Goal: Task Accomplishment & Management: Complete application form

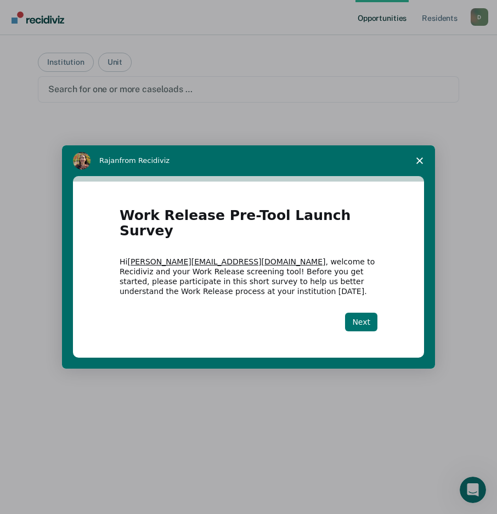
click at [369, 318] on button "Next" at bounding box center [361, 321] width 32 height 19
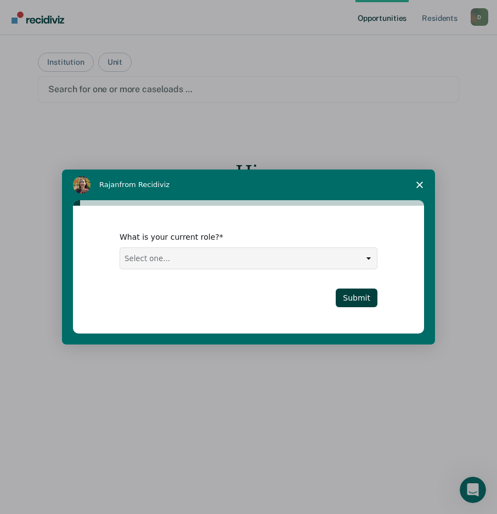
click at [324, 259] on select "Select one... Case Manager FUM Assistant [PERSON_NAME] [PERSON_NAME]" at bounding box center [248, 258] width 256 height 21
select select "Case Manager"
click at [120, 248] on select "Select one... Case Manager FUM Assistant [PERSON_NAME] [PERSON_NAME]" at bounding box center [248, 258] width 256 height 21
click at [374, 301] on button "Submit" at bounding box center [356, 297] width 42 height 19
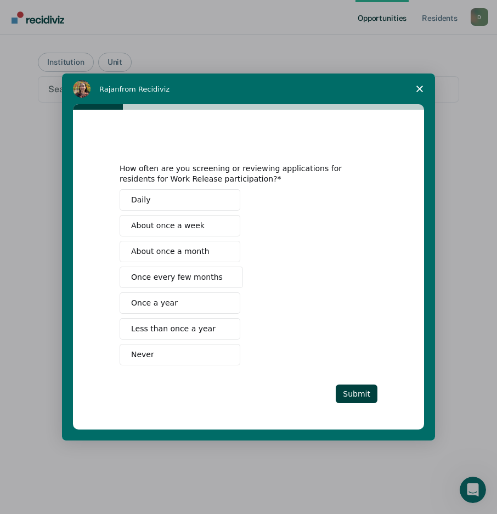
click at [202, 353] on button "Never" at bounding box center [179, 354] width 121 height 21
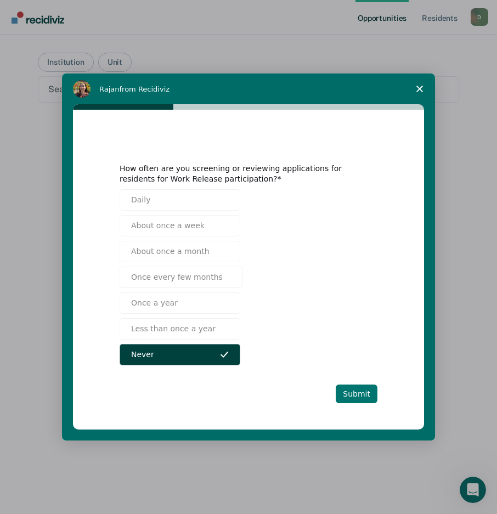
click at [355, 396] on button "Submit" at bounding box center [356, 393] width 42 height 19
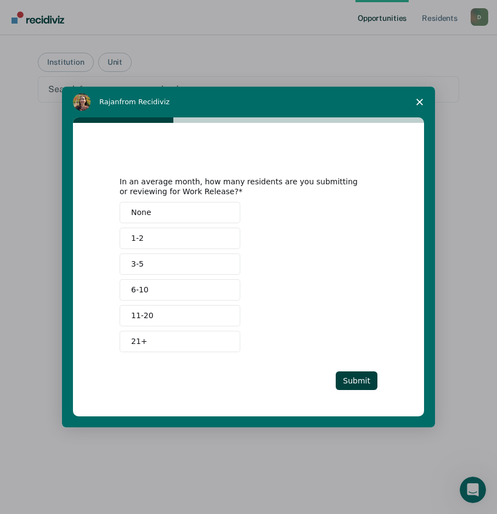
click at [173, 215] on button "None" at bounding box center [179, 212] width 121 height 21
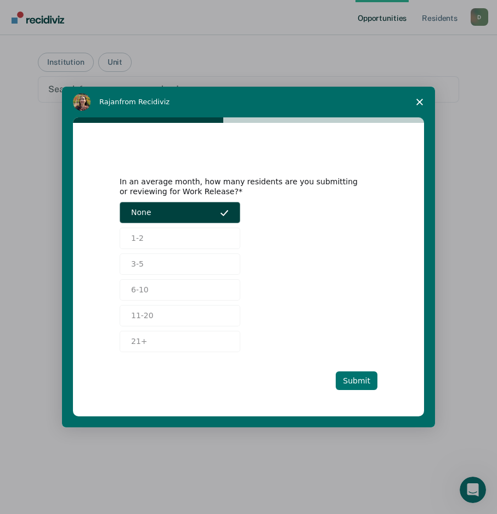
click at [354, 379] on button "Submit" at bounding box center [356, 380] width 42 height 19
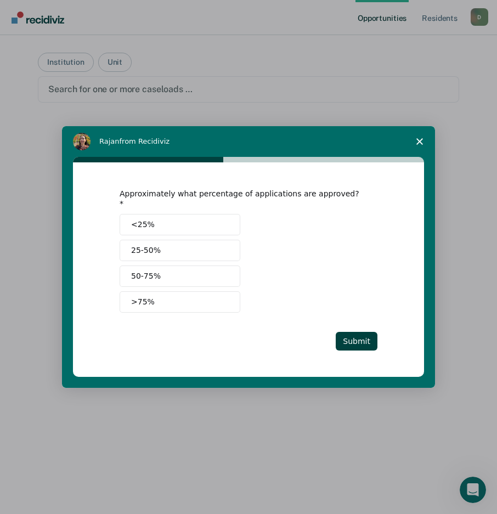
click at [220, 220] on span "Intercom messenger" at bounding box center [224, 224] width 9 height 9
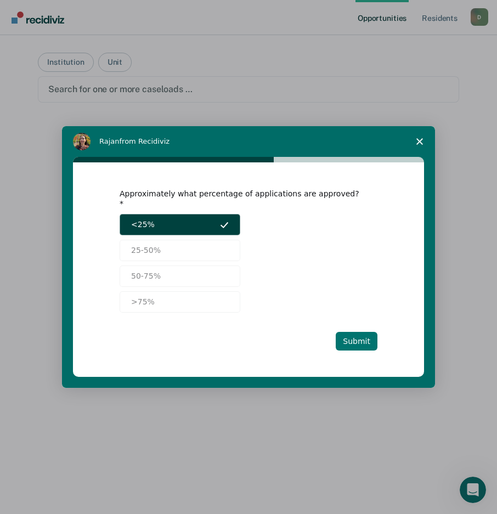
click at [357, 337] on button "Submit" at bounding box center [356, 341] width 42 height 19
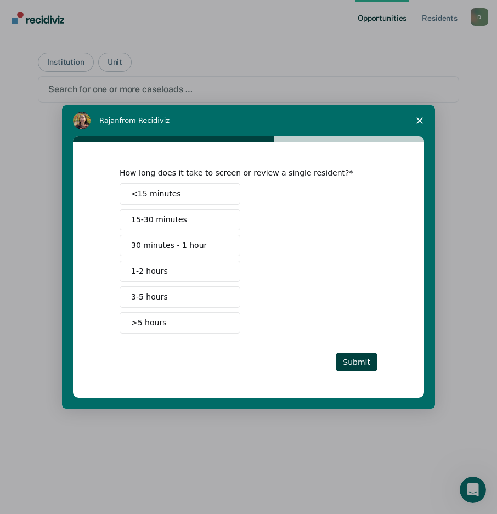
click at [216, 218] on button "15-30 minutes" at bounding box center [179, 219] width 121 height 21
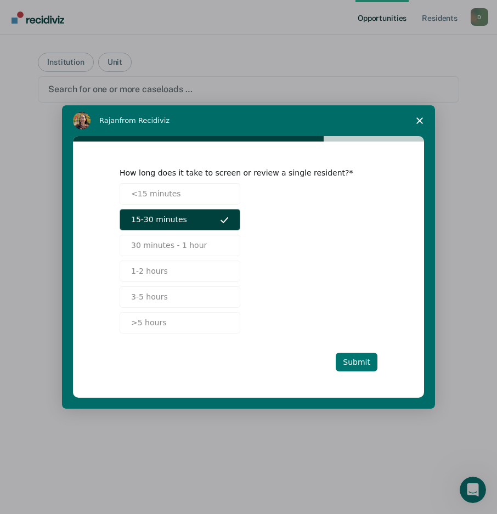
click at [357, 361] on button "Submit" at bounding box center [356, 361] width 42 height 19
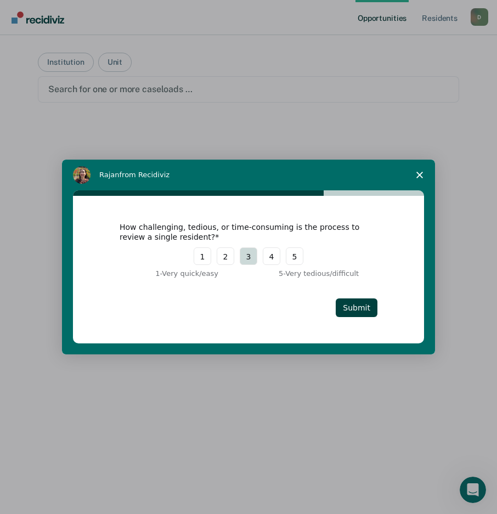
click at [254, 253] on button "3" at bounding box center [249, 256] width 18 height 18
click at [361, 304] on button "Submit" at bounding box center [356, 307] width 42 height 19
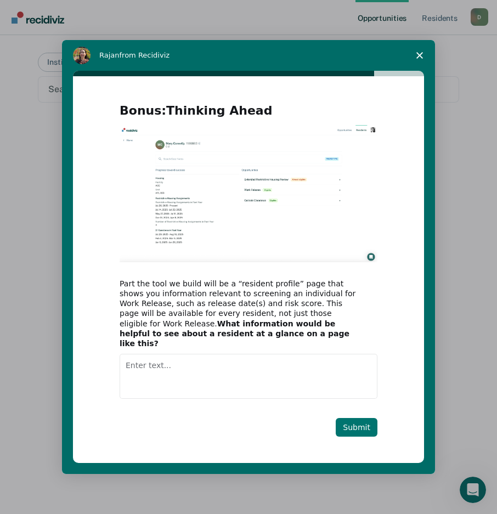
click at [345, 421] on button "Submit" at bounding box center [356, 427] width 42 height 19
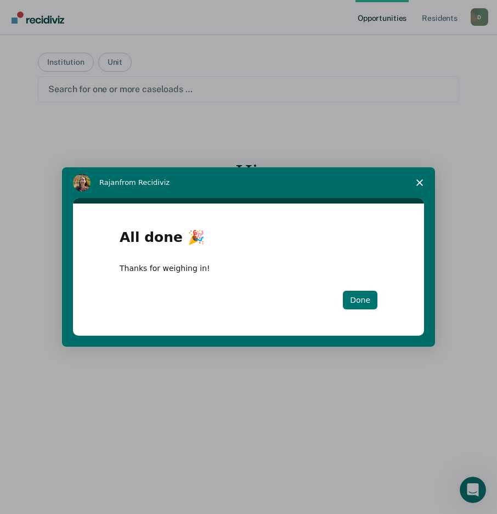
click at [357, 300] on button "Done" at bounding box center [360, 299] width 35 height 19
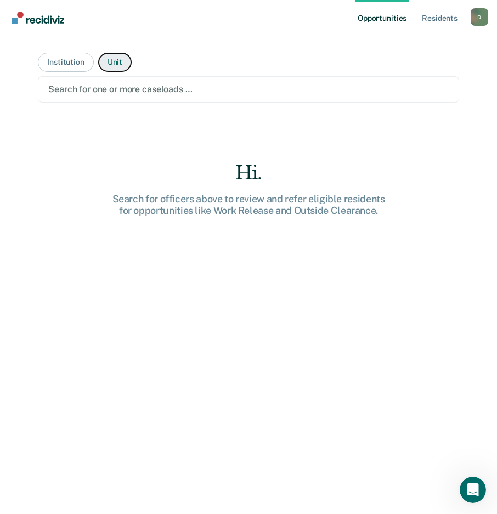
click at [101, 66] on button "Unit" at bounding box center [114, 62] width 33 height 19
click at [81, 65] on button "Institution" at bounding box center [65, 62] width 55 height 19
click at [380, 25] on link "Opportunities" at bounding box center [381, 17] width 53 height 35
drag, startPoint x: 381, startPoint y: 21, endPoint x: 400, endPoint y: 19, distance: 18.8
click at [382, 21] on link "Opportunities" at bounding box center [381, 17] width 53 height 35
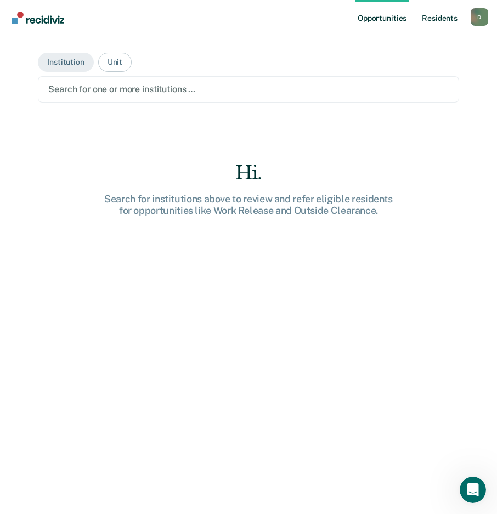
click at [432, 19] on link "Resident s" at bounding box center [439, 17] width 40 height 35
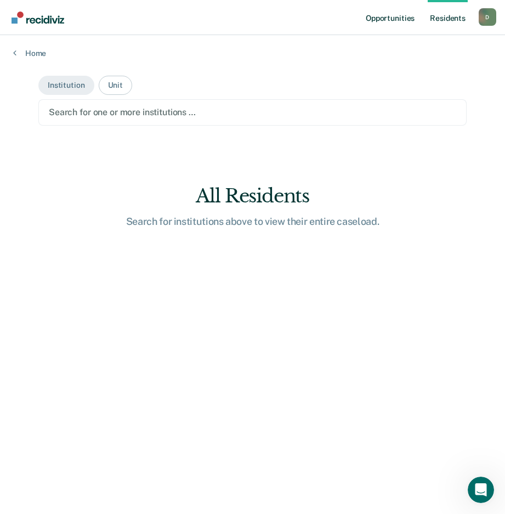
click at [386, 19] on link "Opportunities" at bounding box center [389, 17] width 53 height 35
